Goal: Task Accomplishment & Management: Use online tool/utility

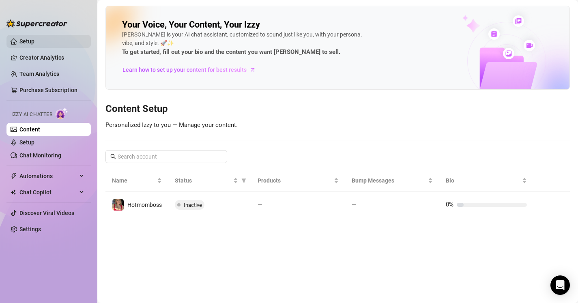
click at [19, 39] on link "Setup" at bounding box center [26, 41] width 15 height 6
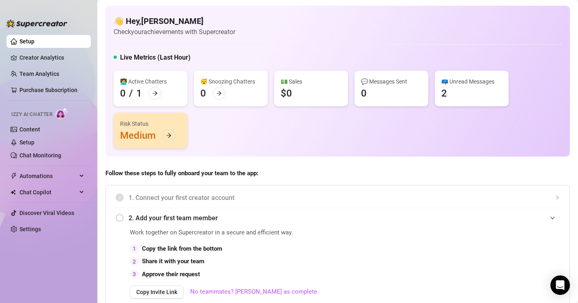
click at [451, 90] on div "📪 Unread Messages 2" at bounding box center [472, 89] width 74 height 36
click at [458, 82] on div "📪 Unread Messages" at bounding box center [471, 81] width 61 height 9
click at [169, 136] on icon "arrow-right" at bounding box center [169, 136] width 6 height 6
click at [174, 137] on div at bounding box center [168, 135] width 13 height 13
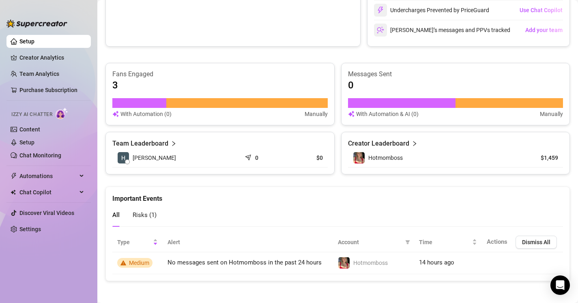
scroll to position [454, 0]
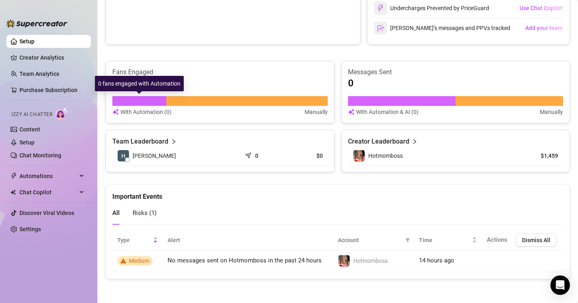
click at [142, 101] on div at bounding box center [139, 101] width 54 height 10
click at [383, 76] on article "Messages Sent" at bounding box center [455, 72] width 215 height 9
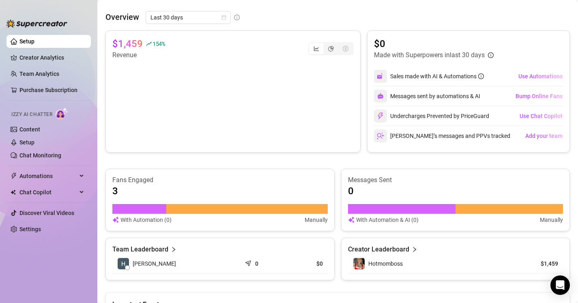
scroll to position [333, 0]
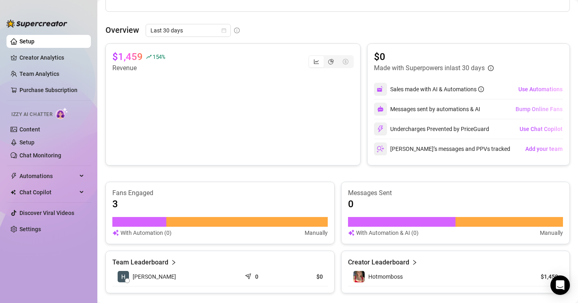
click at [528, 110] on span "Bump Online Fans" at bounding box center [539, 109] width 47 height 6
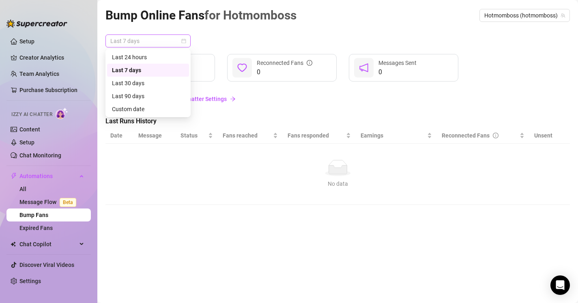
click at [159, 40] on span "Last 7 days" at bounding box center [147, 41] width 75 height 12
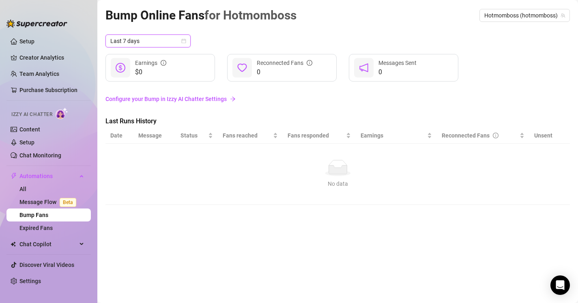
click at [191, 99] on link "Configure your Bump in Izzy AI Chatter Settings" at bounding box center [337, 99] width 465 height 9
